Goal: Transaction & Acquisition: Book appointment/travel/reservation

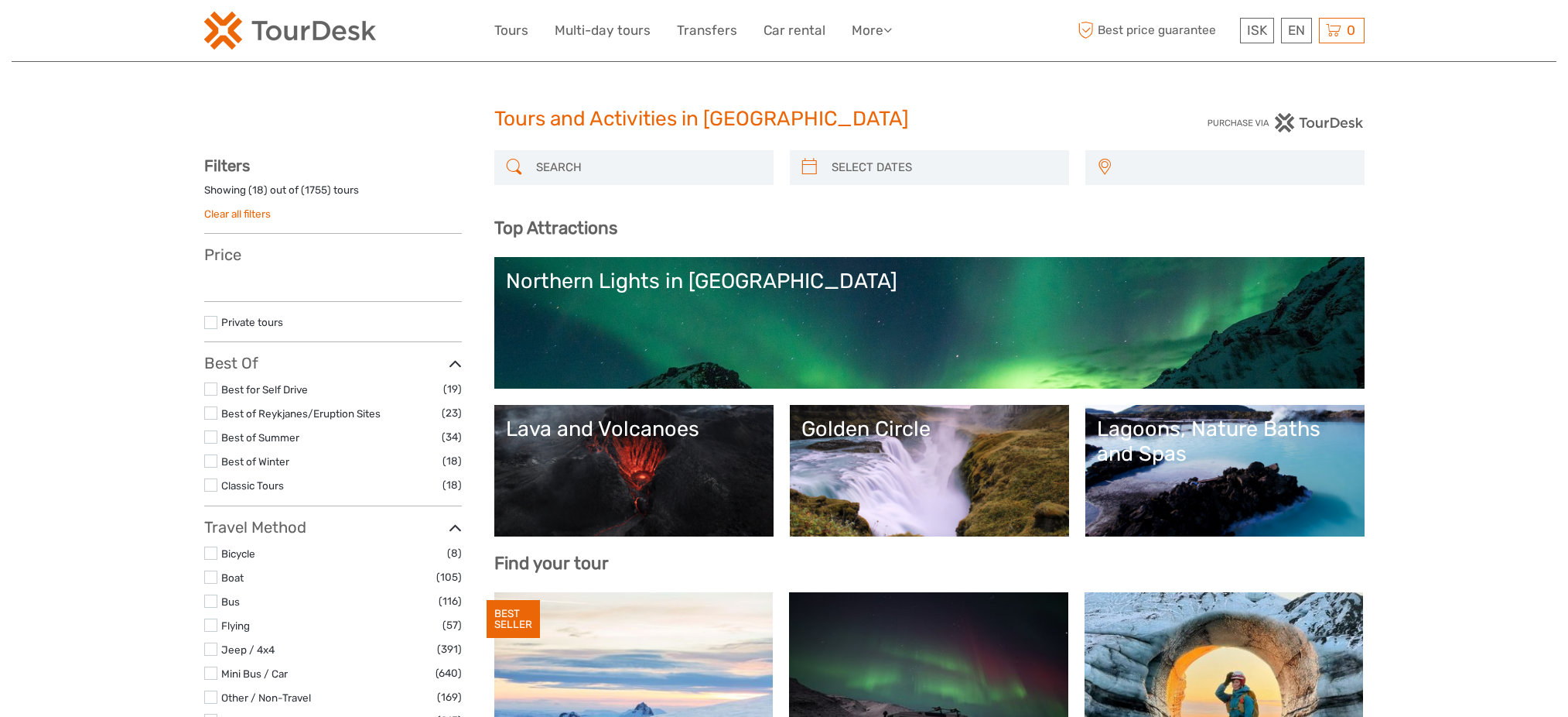
select select
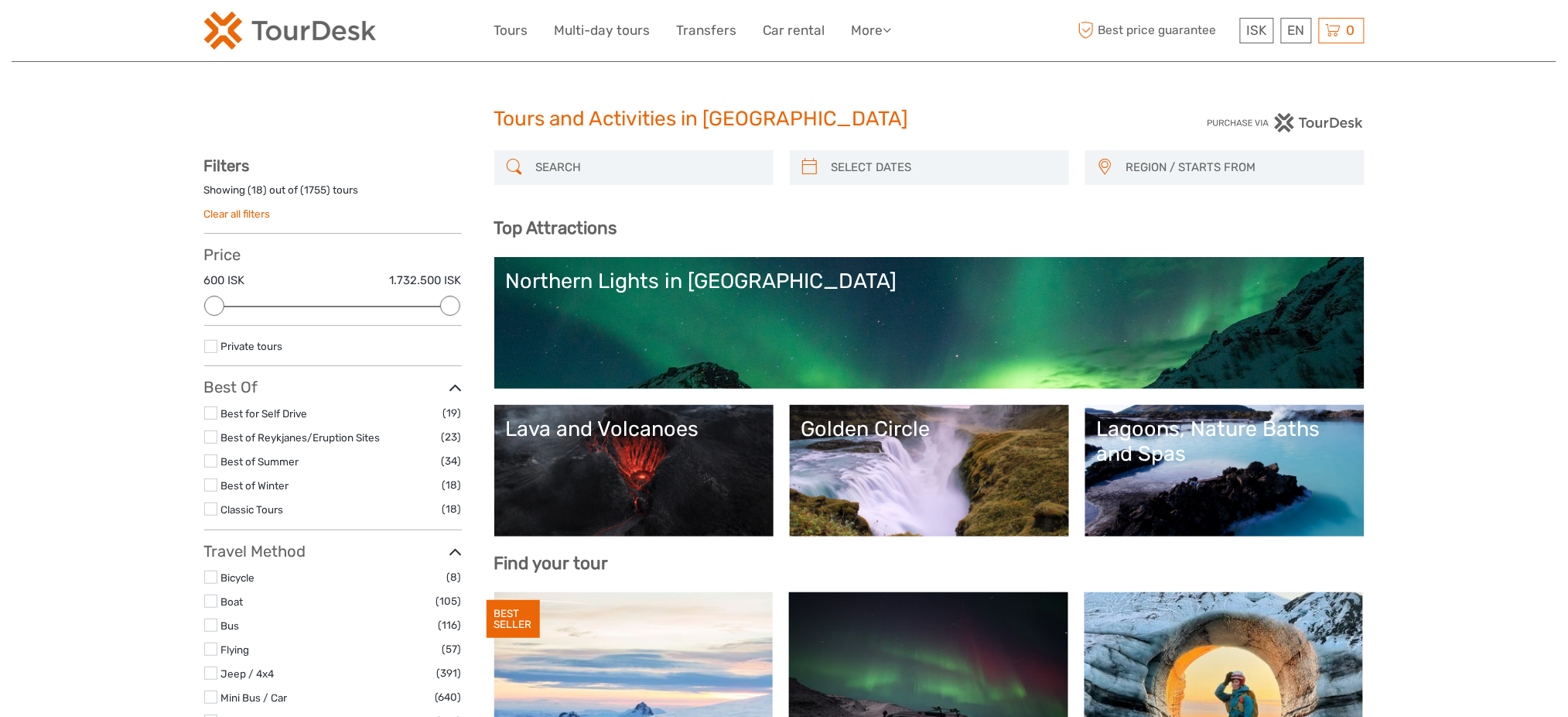
click at [597, 172] on input "search" at bounding box center [648, 168] width 236 height 27
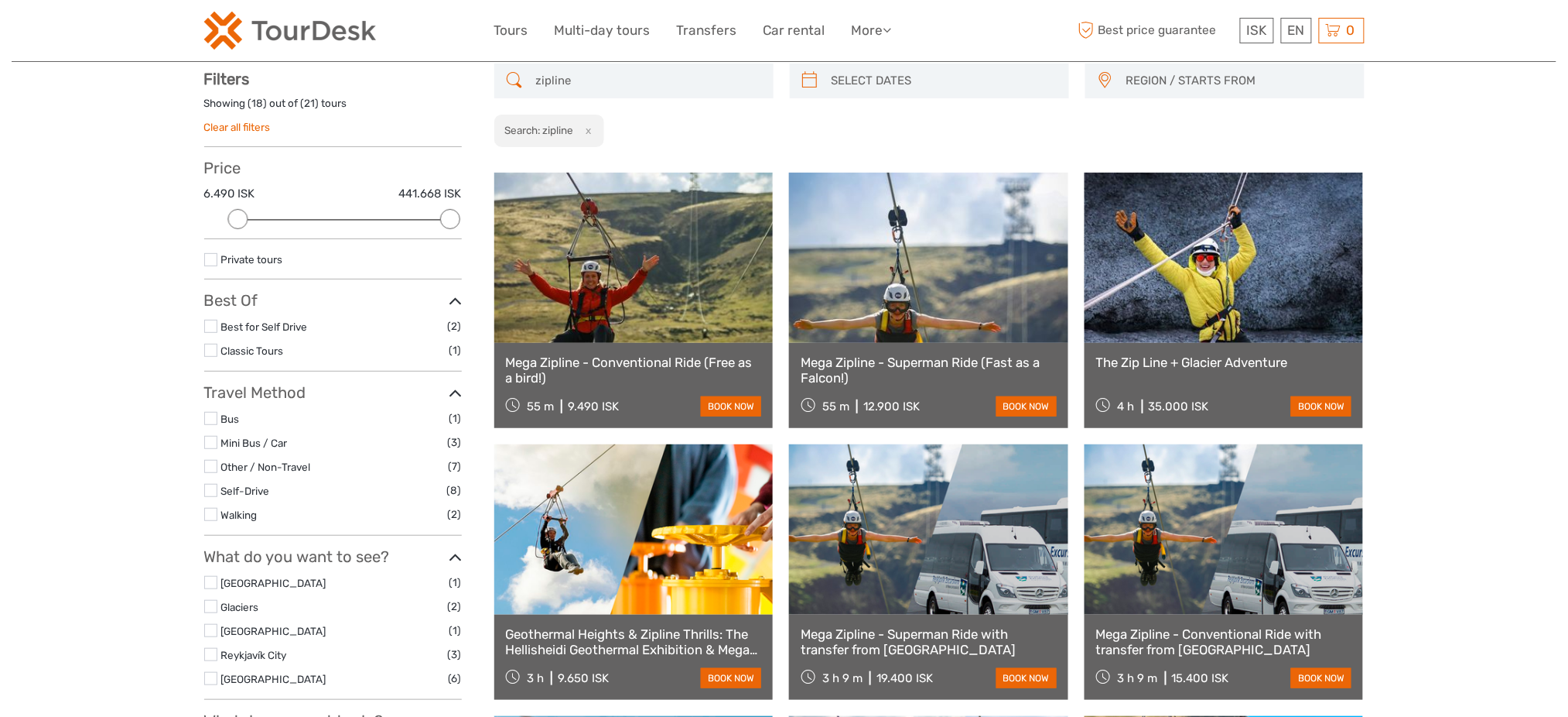
scroll to position [88, 0]
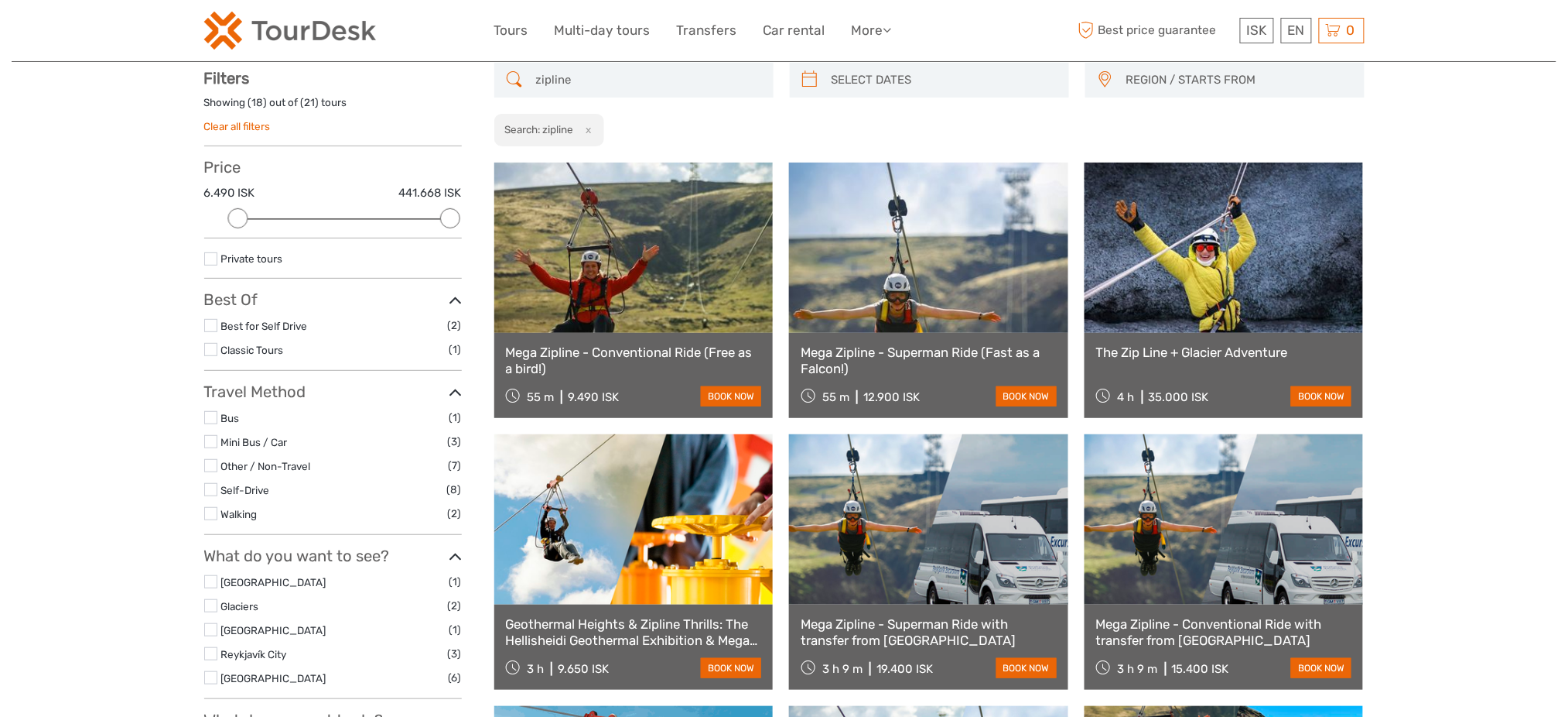
type input "zipline"
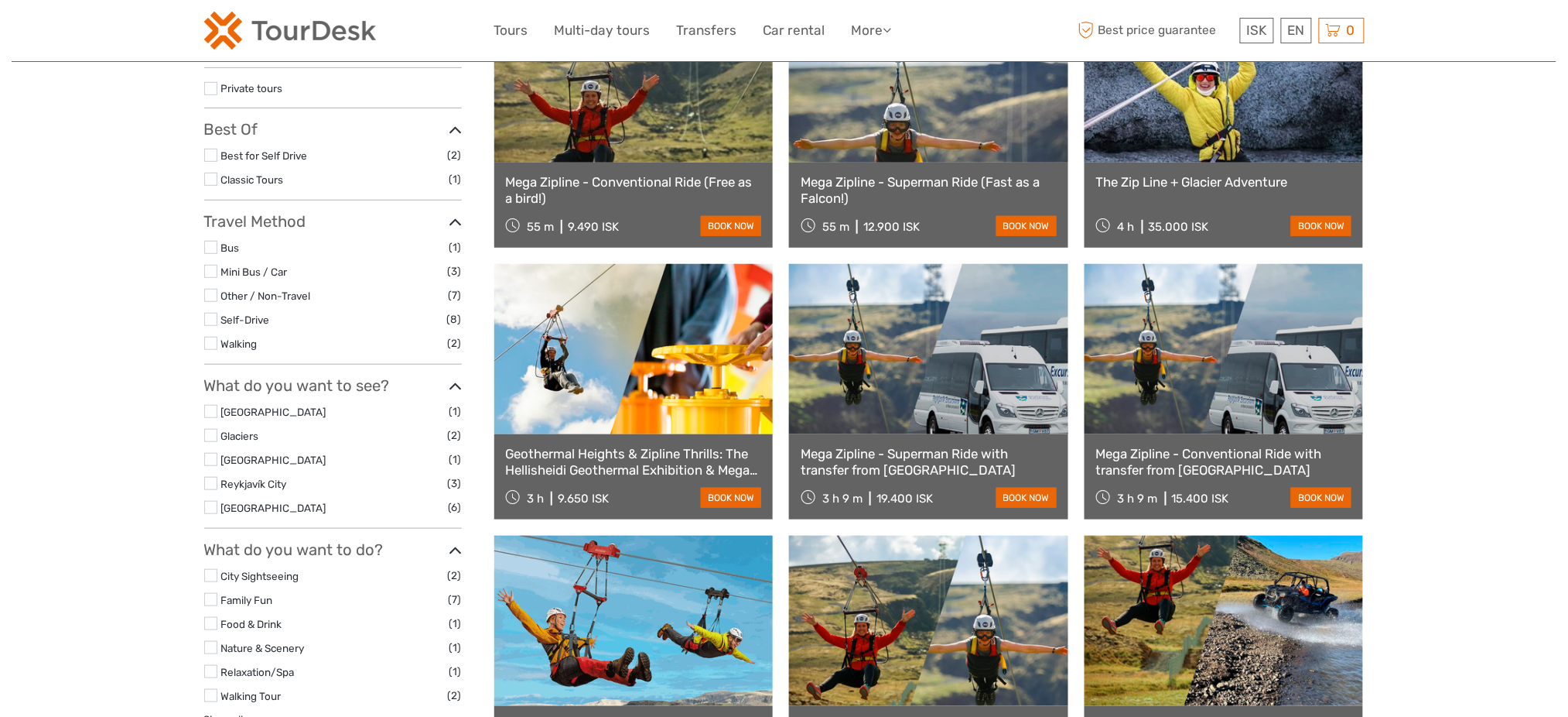
scroll to position [500, 0]
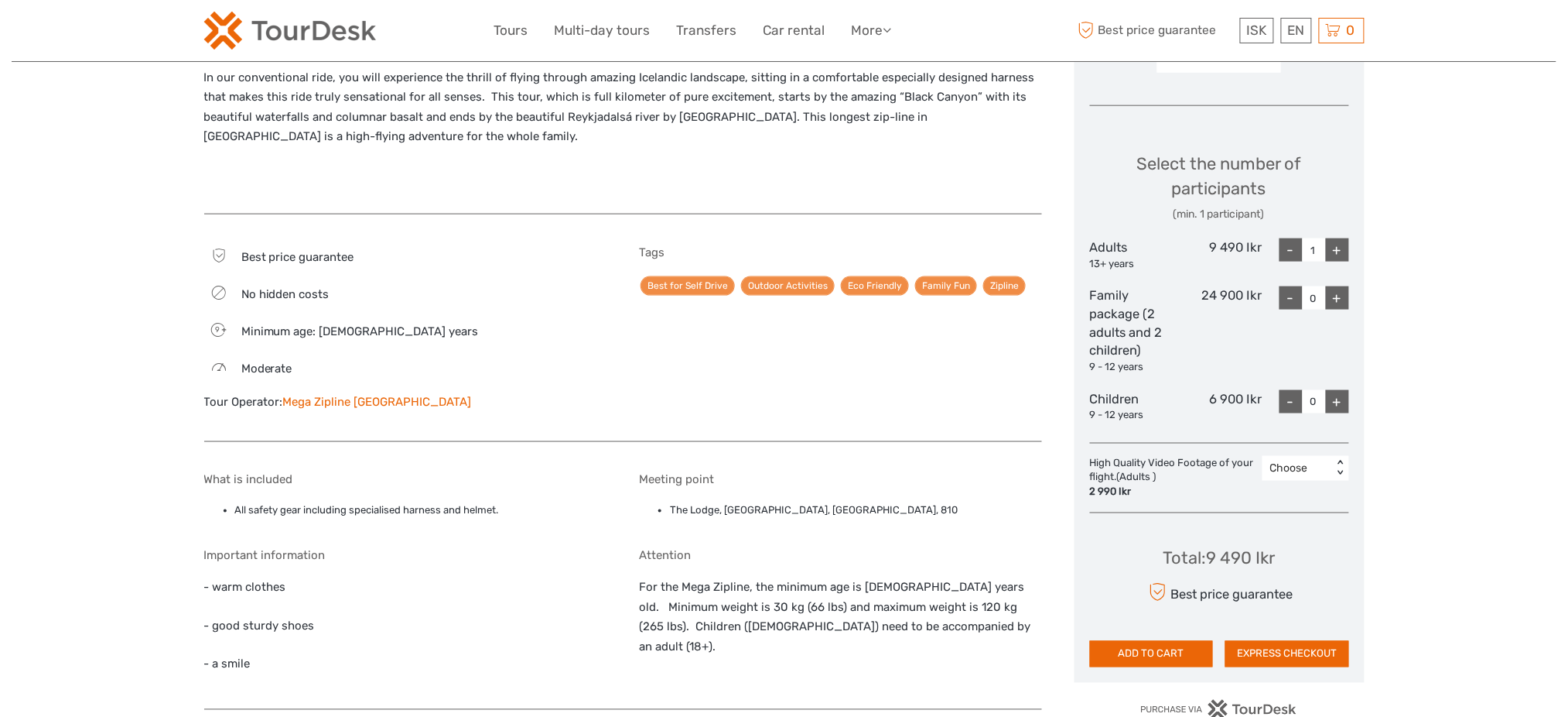
scroll to position [722, 0]
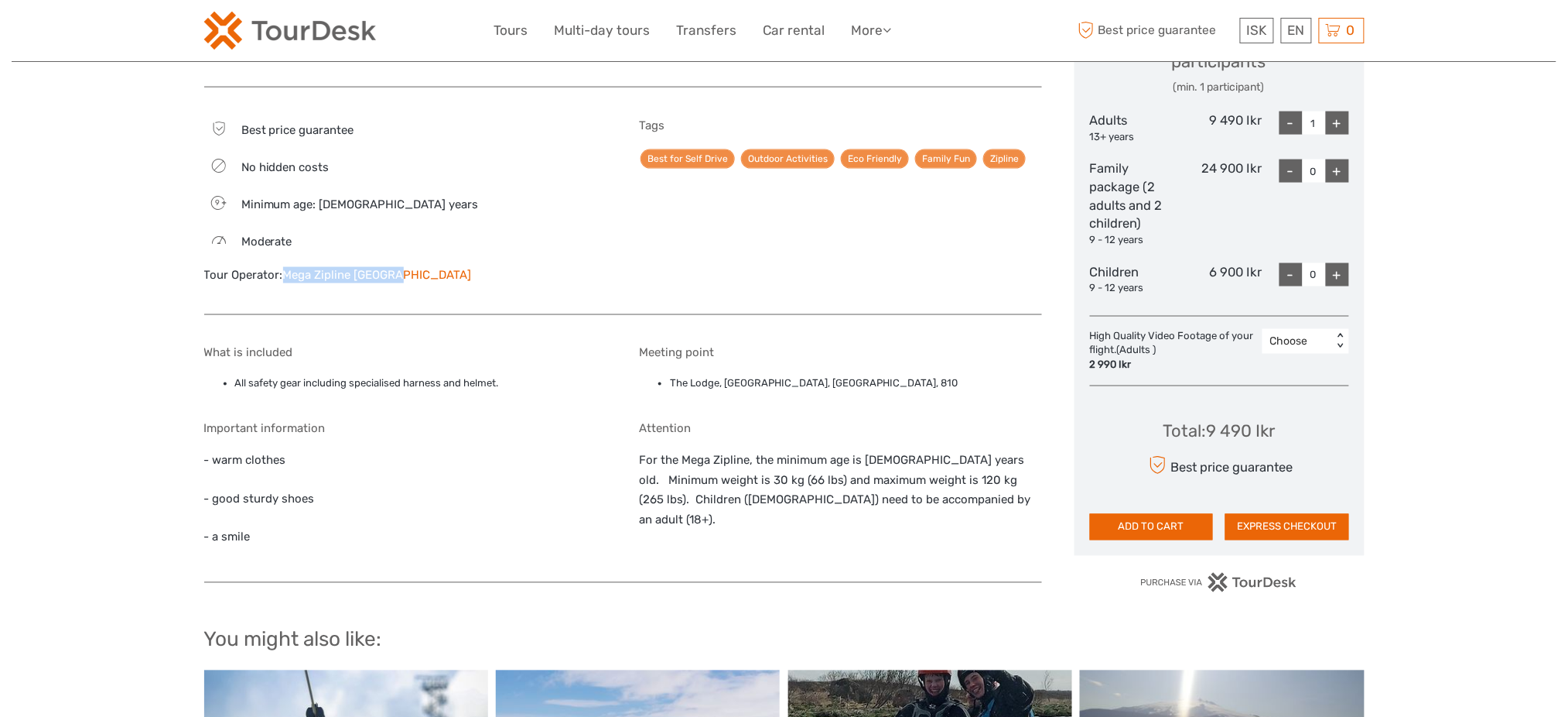
drag, startPoint x: 402, startPoint y: 283, endPoint x: 286, endPoint y: 283, distance: 116.0
click at [286, 283] on div "Best price guarantee No hidden costs 9 Minimum age: 9 years Moderate Tour Opera…" at bounding box center [406, 208] width 403 height 180
copy link "Mega Zipline Iceland"
click at [292, 282] on div "Tour Operator: Mega Zipline Iceland" at bounding box center [406, 276] width 403 height 16
click at [299, 272] on link "Mega Zipline Iceland" at bounding box center [377, 274] width 189 height 14
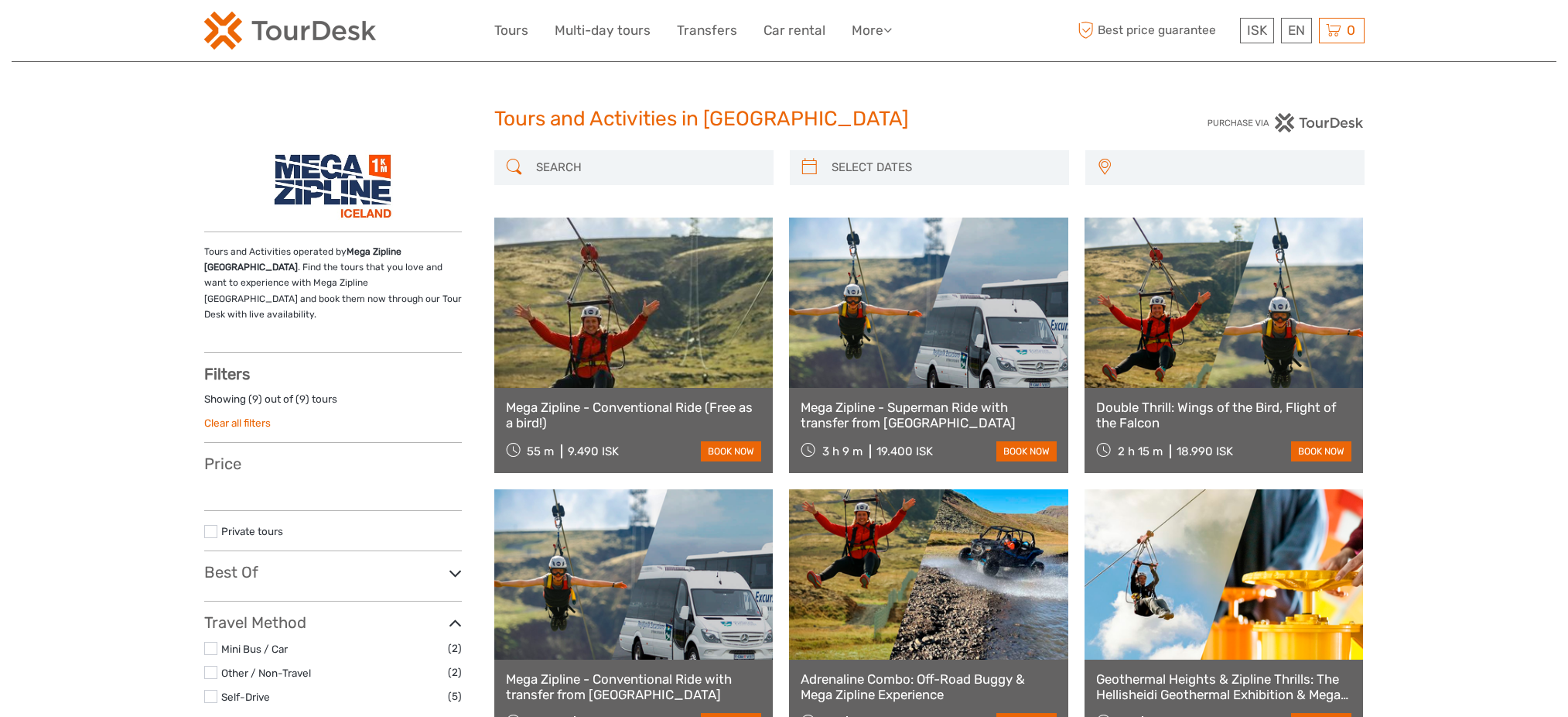
select select
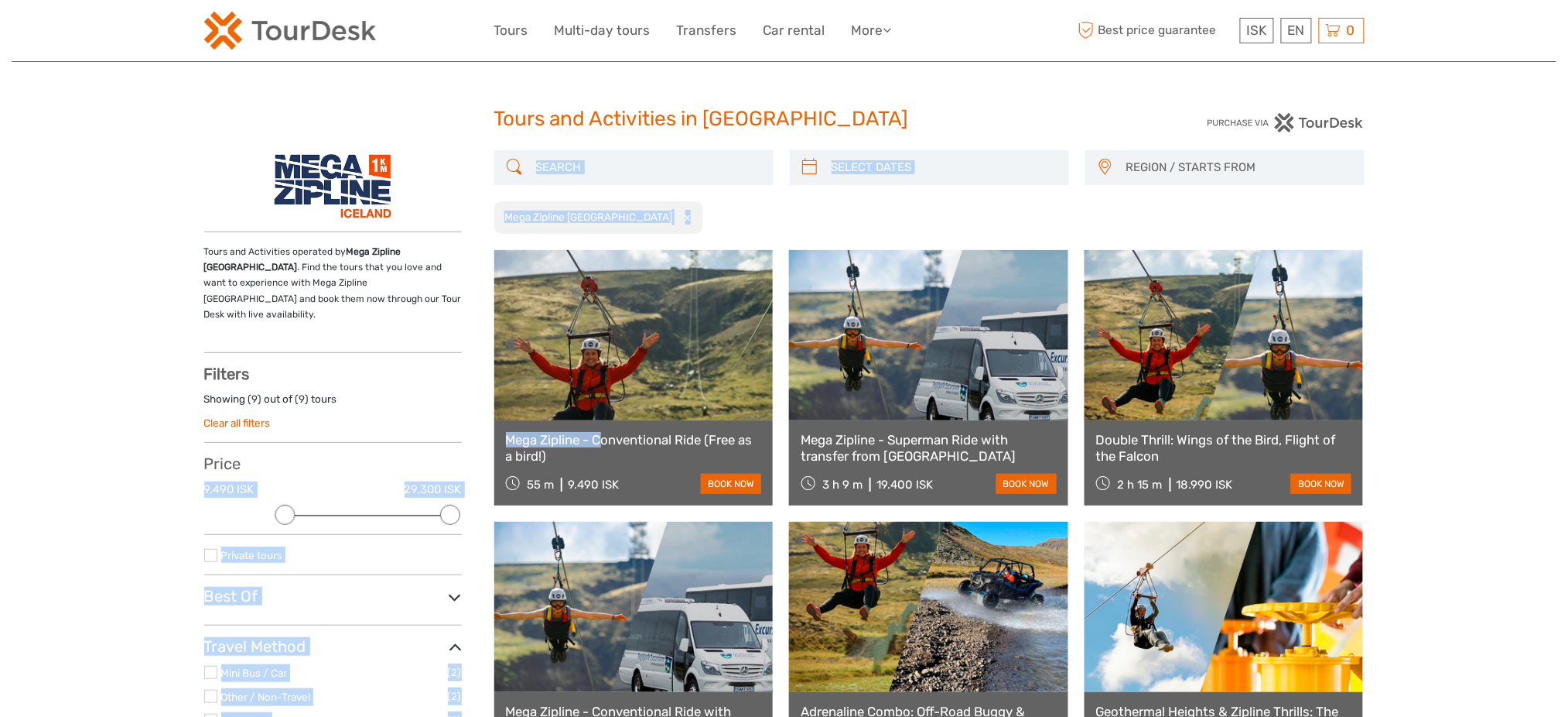
drag, startPoint x: 491, startPoint y: 437, endPoint x: 574, endPoint y: 440, distance: 83.1
click at [576, 441] on div "REGION / STARTS FROM Capital Region East North Northeast Reykjanes / Keflavík S…" at bounding box center [784, 612] width 1161 height 923
click at [496, 432] on div "Mega Zipline - Conventional Ride (Free as a bird!) 55 m 9.490 ISK book now" at bounding box center [633, 462] width 279 height 85
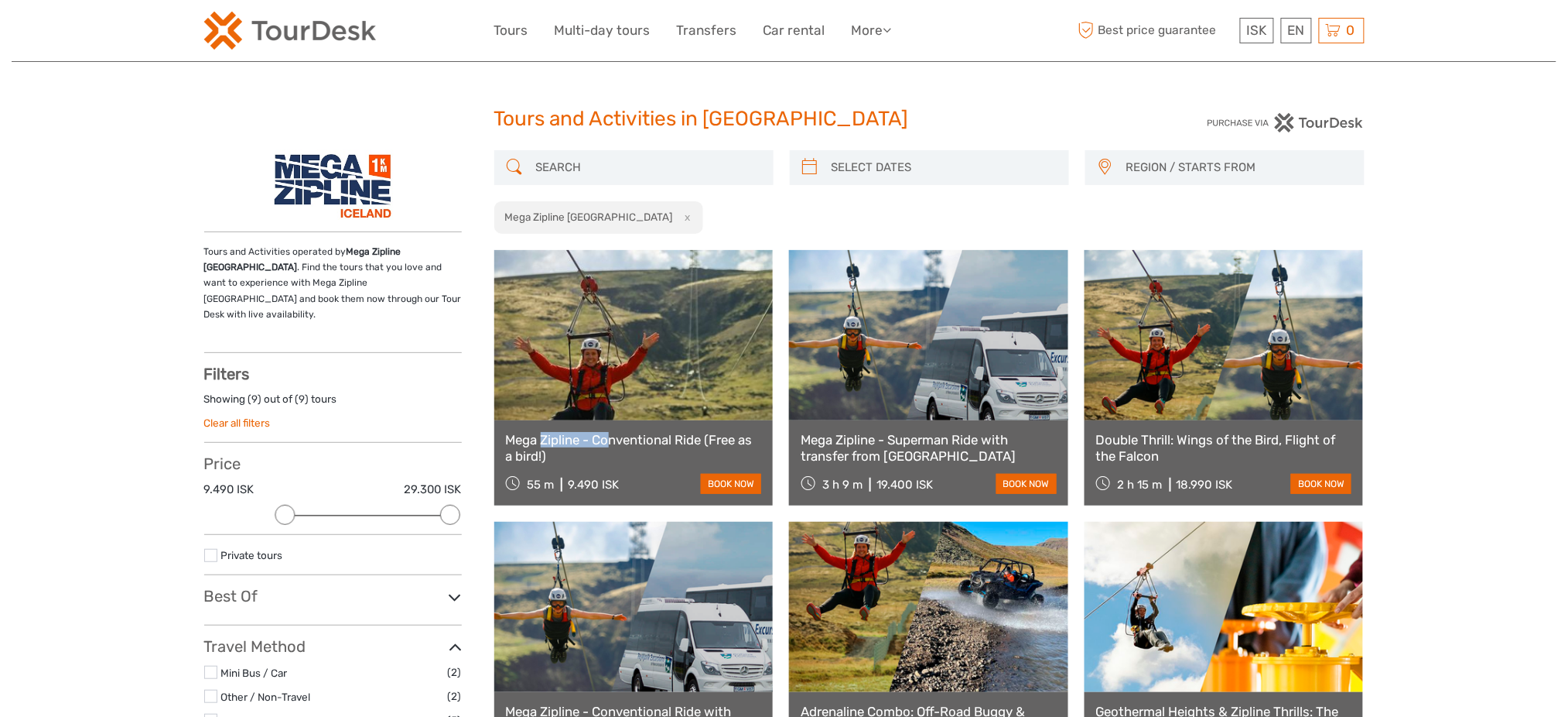
drag, startPoint x: 496, startPoint y: 432, endPoint x: 579, endPoint y: 440, distance: 83.4
click at [579, 440] on div "Mega Zipline - Conventional Ride (Free as a bird!) 55 m 9.490 ISK book now" at bounding box center [633, 462] width 279 height 85
copy link "Mega Zipline"
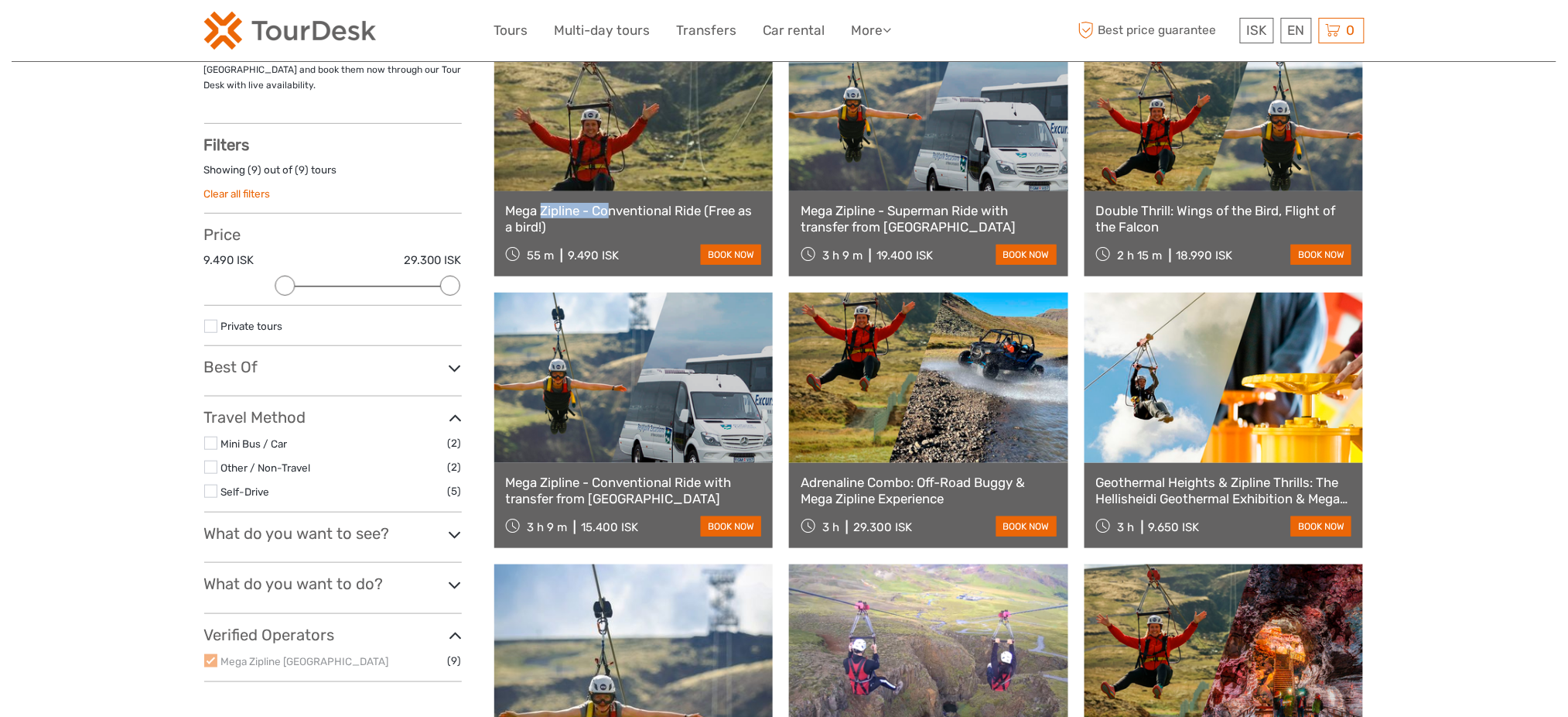
scroll to position [206, 0]
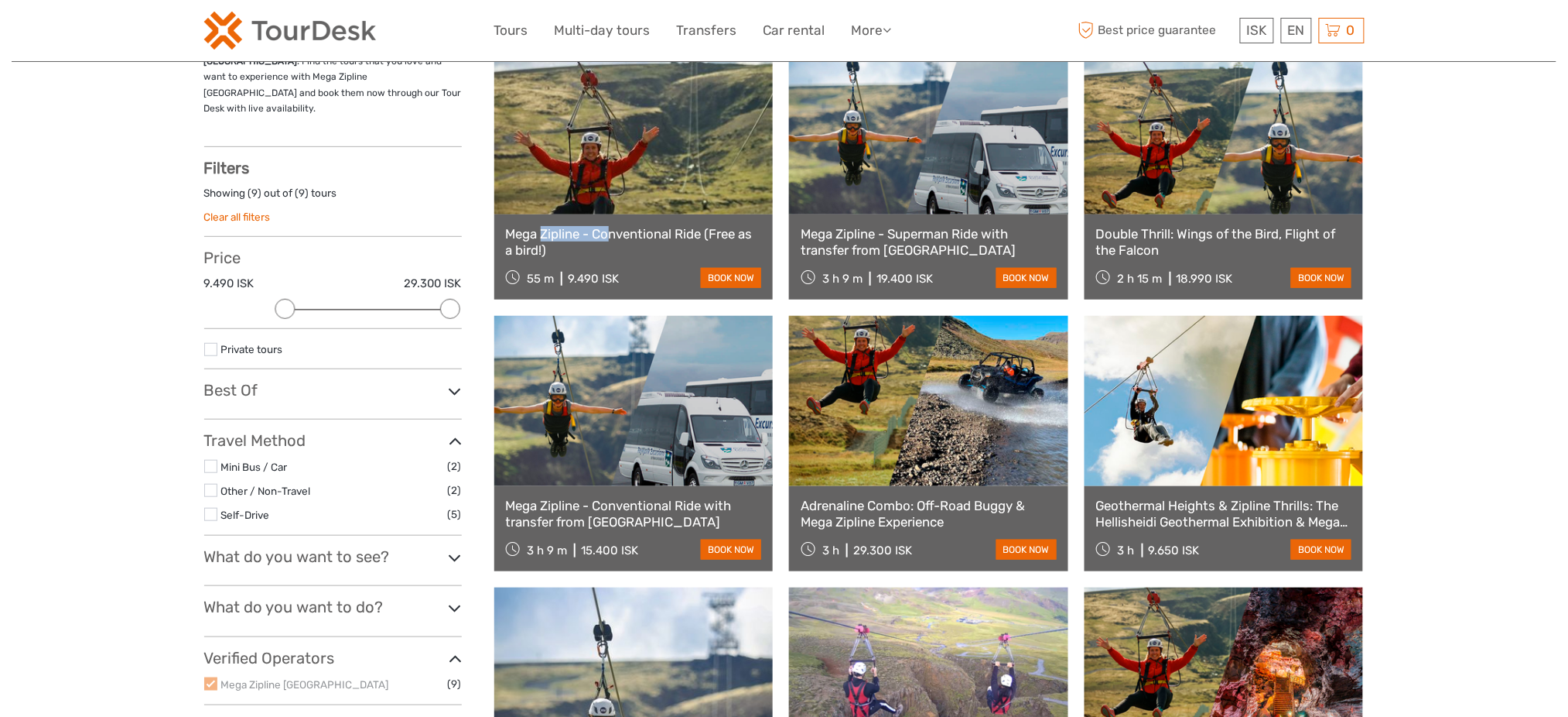
click at [588, 175] on link at bounding box center [633, 129] width 279 height 170
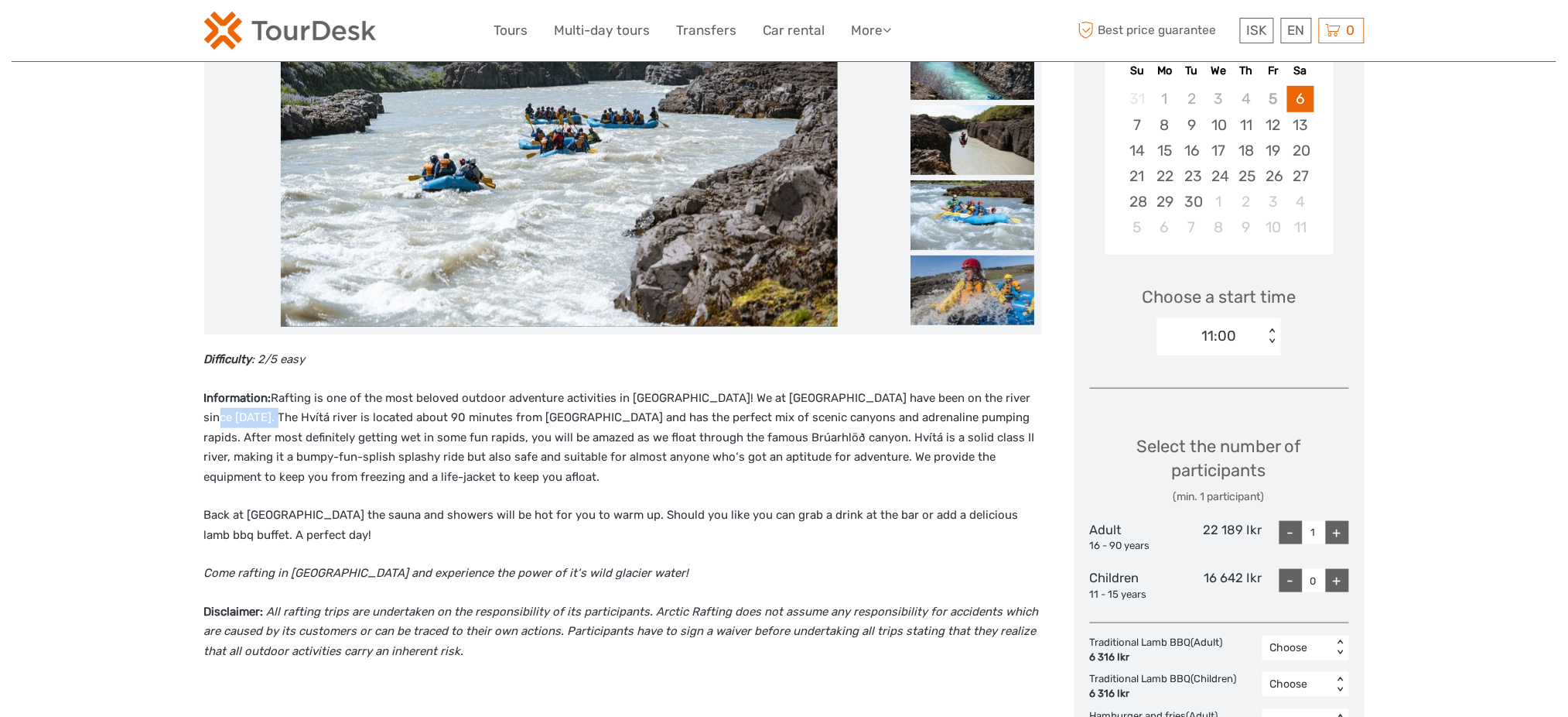
drag, startPoint x: 994, startPoint y: 401, endPoint x: 228, endPoint y: 410, distance: 766.1
click at [228, 410] on p "Information: Rafting is one of the most beloved outdoor adventure activities in…" at bounding box center [622, 438] width 838 height 99
copy p "Hvítá river"
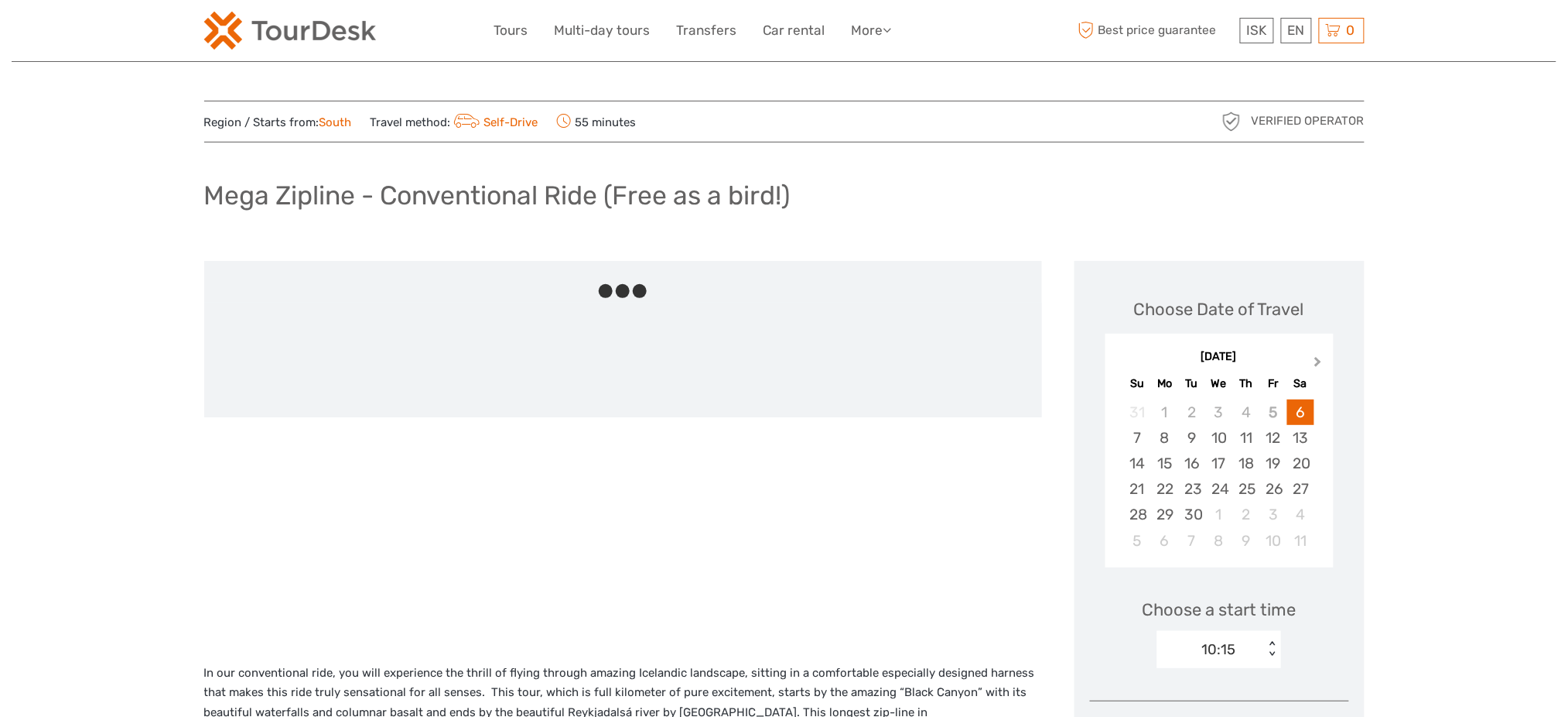
click at [1320, 357] on button "Next Month" at bounding box center [1319, 364] width 25 height 25
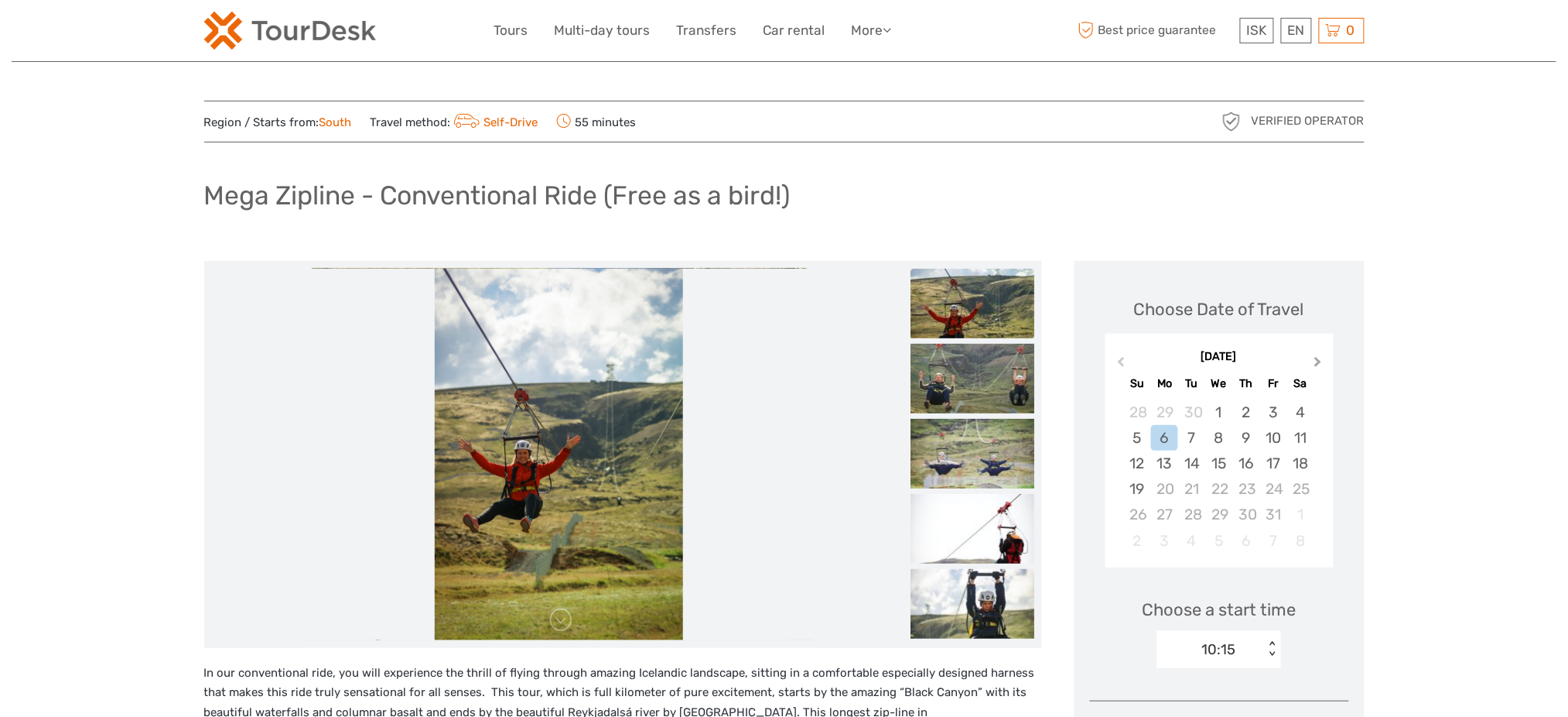
click at [1320, 357] on button "Next Month" at bounding box center [1319, 364] width 25 height 25
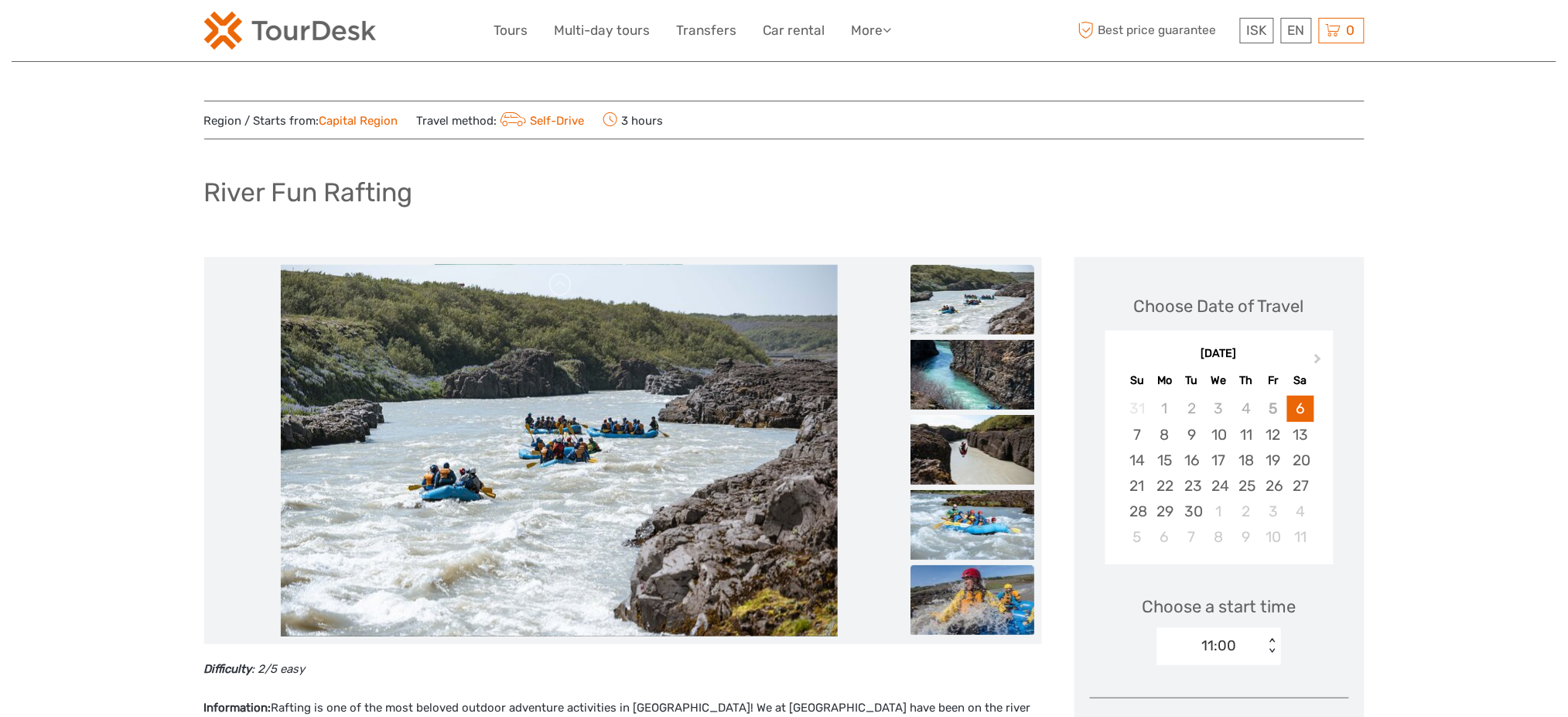
click at [988, 583] on img at bounding box center [972, 600] width 124 height 70
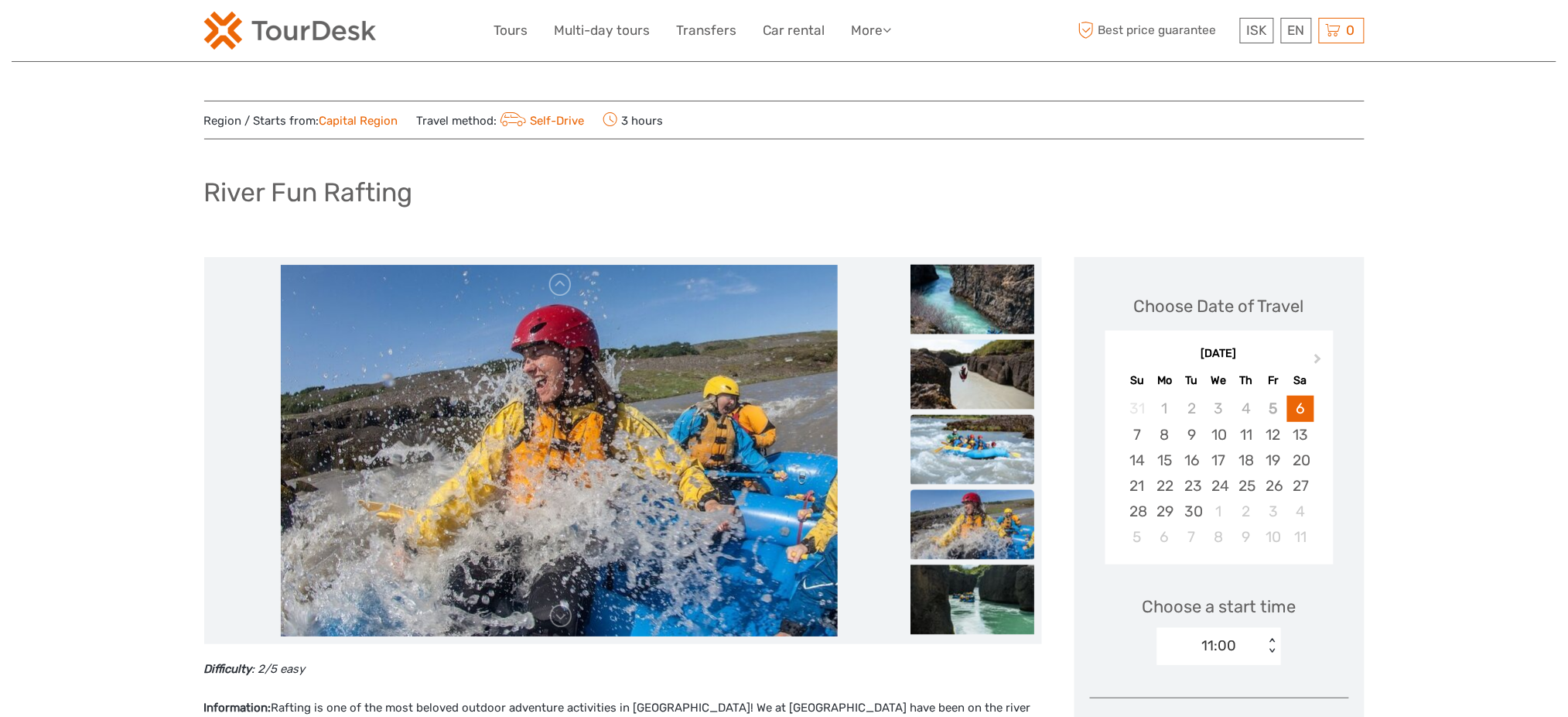
click at [961, 452] on img at bounding box center [972, 450] width 124 height 70
